Goal: Use online tool/utility: Utilize a website feature to perform a specific function

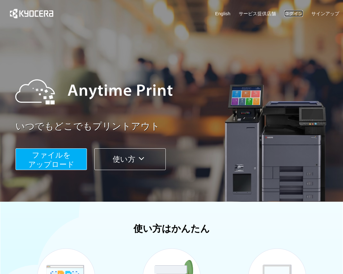
click at [297, 12] on link "ログイン" at bounding box center [293, 13] width 19 height 7
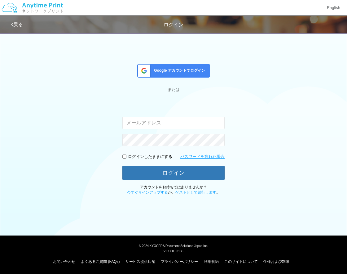
type input "[EMAIL_ADDRESS][DOMAIN_NAME]"
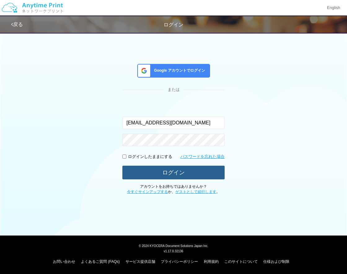
click at [184, 170] on button "ログイン" at bounding box center [174, 173] width 102 height 14
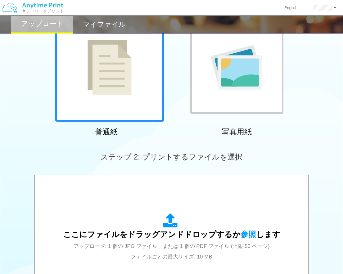
scroll to position [124, 0]
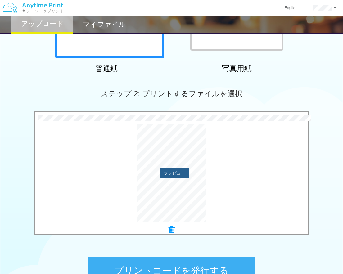
click at [175, 172] on button "プレビュー" at bounding box center [174, 173] width 29 height 10
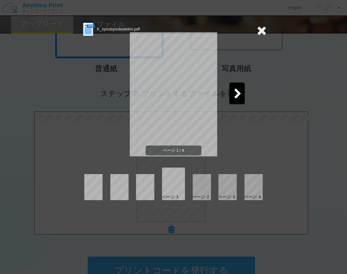
click at [237, 89] on icon at bounding box center [238, 94] width 8 height 11
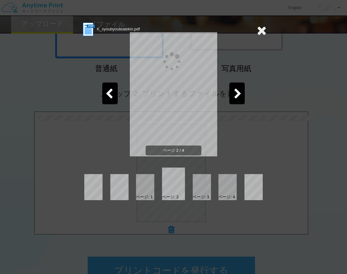
click at [237, 89] on icon at bounding box center [238, 94] width 8 height 11
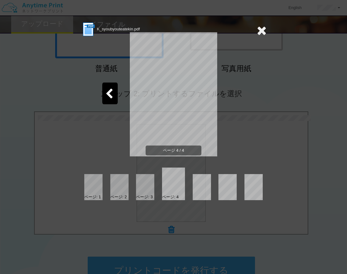
click at [262, 27] on icon at bounding box center [262, 30] width 10 height 12
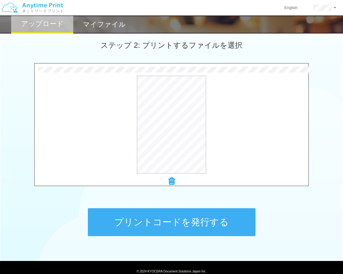
scroll to position [198, 0]
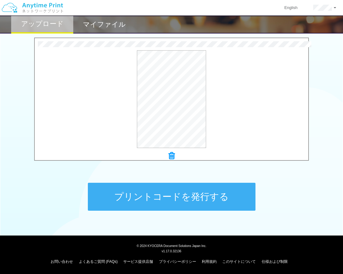
click at [175, 199] on button "プリントコードを発行する" at bounding box center [172, 197] width 168 height 28
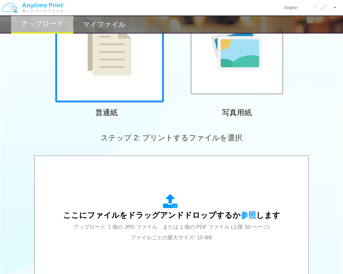
scroll to position [124, 0]
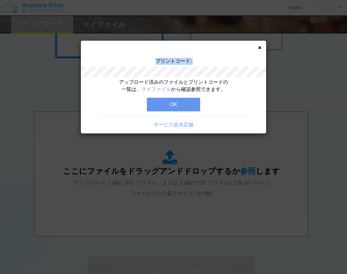
click at [157, 61] on div "プリントコード:" at bounding box center [173, 68] width 185 height 21
click at [173, 105] on button "OK" at bounding box center [173, 105] width 53 height 14
